Goal: Task Accomplishment & Management: Use online tool/utility

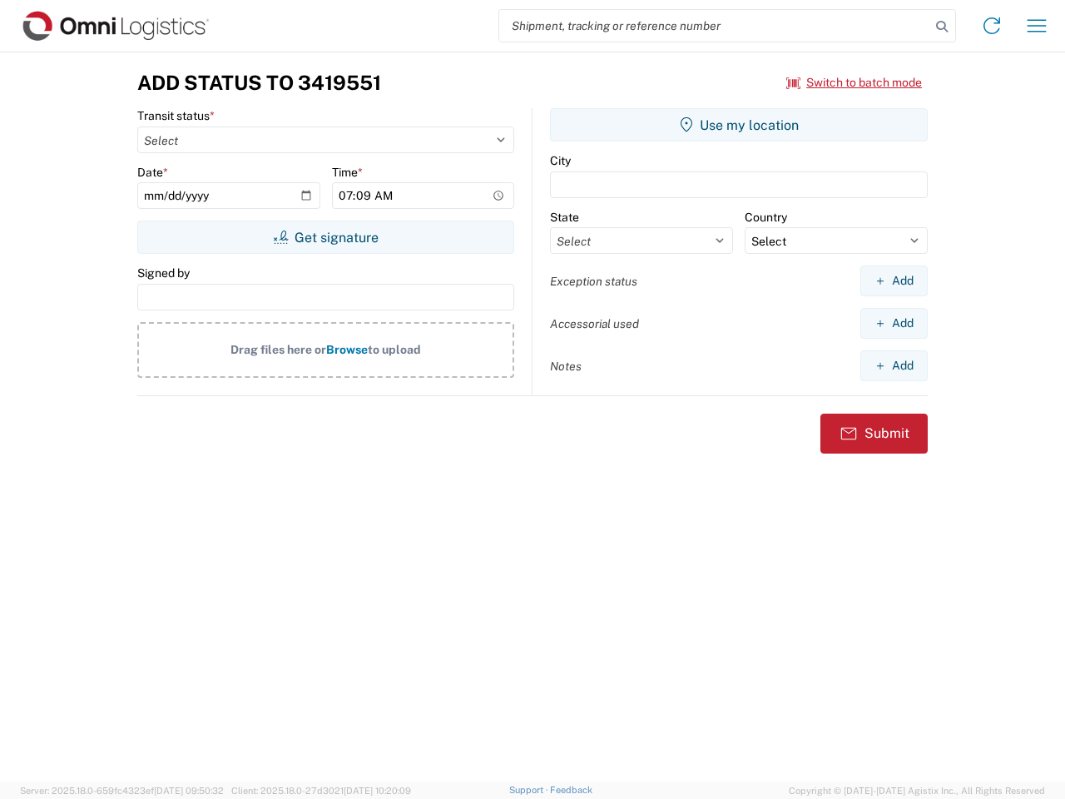
click at [715, 26] on input "search" at bounding box center [714, 26] width 431 height 32
click at [942, 27] on icon at bounding box center [941, 26] width 23 height 23
click at [992, 26] on icon at bounding box center [992, 25] width 27 height 27
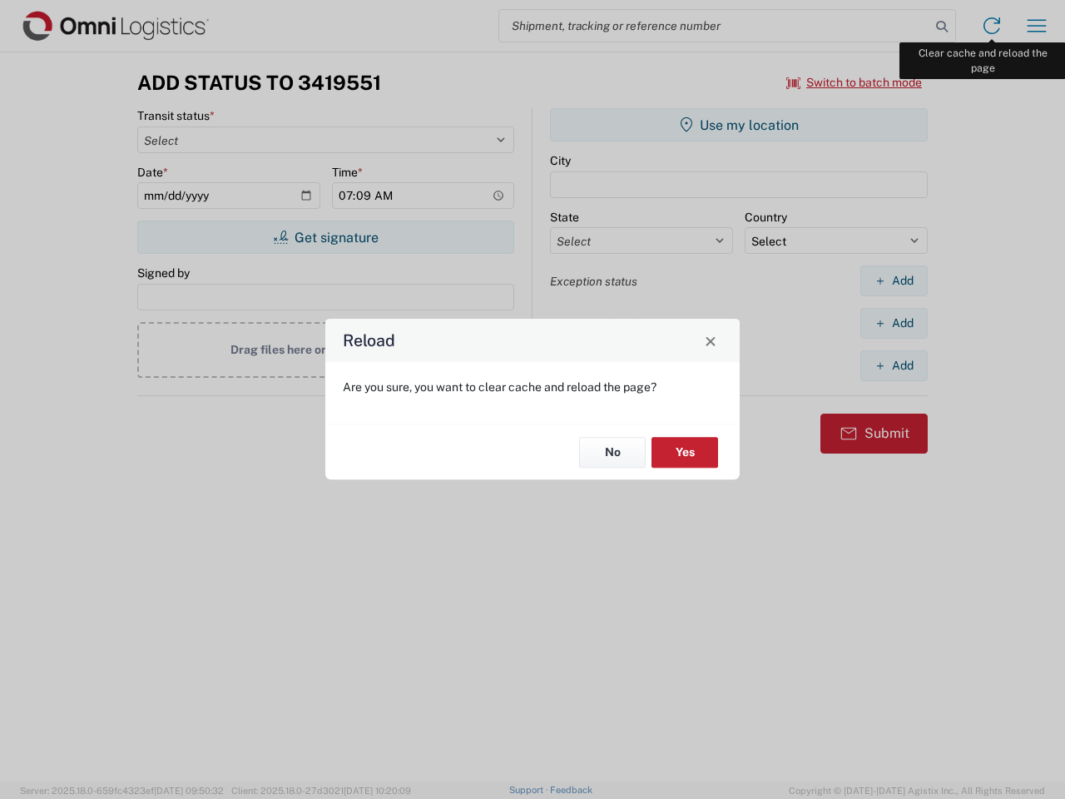
click at [1037, 26] on div "Reload Are you sure, you want to clear cache and reload the page? No Yes" at bounding box center [532, 399] width 1065 height 799
click at [855, 82] on div "Reload Are you sure, you want to clear cache and reload the page? No Yes" at bounding box center [532, 399] width 1065 height 799
click at [325, 237] on div "Reload Are you sure, you want to clear cache and reload the page? No Yes" at bounding box center [532, 399] width 1065 height 799
click at [739, 125] on div "Reload Are you sure, you want to clear cache and reload the page? No Yes" at bounding box center [532, 399] width 1065 height 799
click at [894, 280] on div "Reload Are you sure, you want to clear cache and reload the page? No Yes" at bounding box center [532, 399] width 1065 height 799
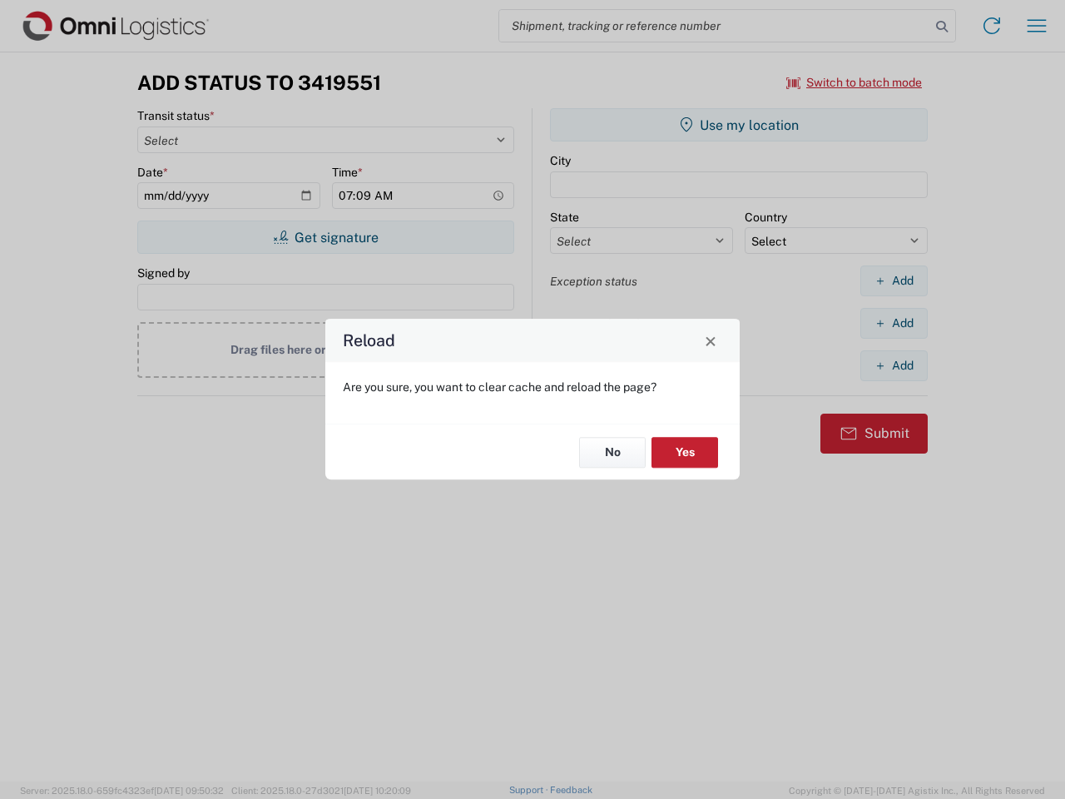
click at [894, 323] on div "Reload Are you sure, you want to clear cache and reload the page? No Yes" at bounding box center [532, 399] width 1065 height 799
click at [894, 365] on div "Reload Are you sure, you want to clear cache and reload the page? No Yes" at bounding box center [532, 399] width 1065 height 799
